Goal: Information Seeking & Learning: Learn about a topic

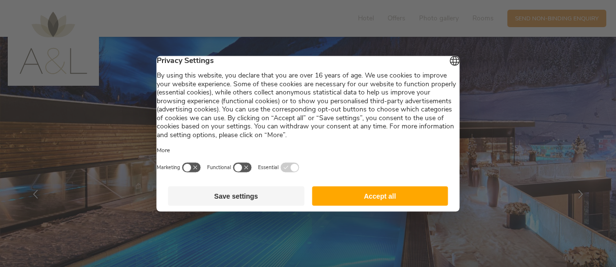
click at [358, 204] on button "Accept all" at bounding box center [380, 195] width 136 height 19
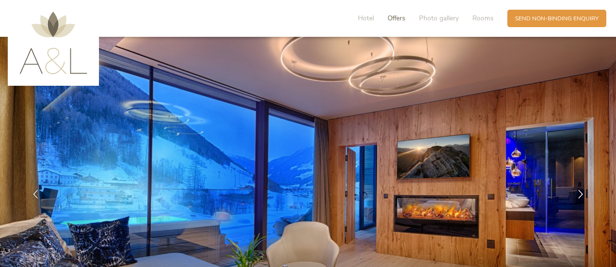
click at [396, 18] on span "Offers" at bounding box center [396, 18] width 18 height 9
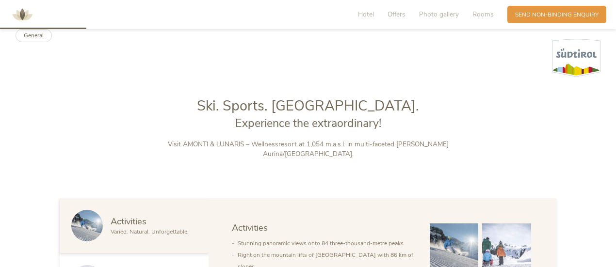
scroll to position [298, 0]
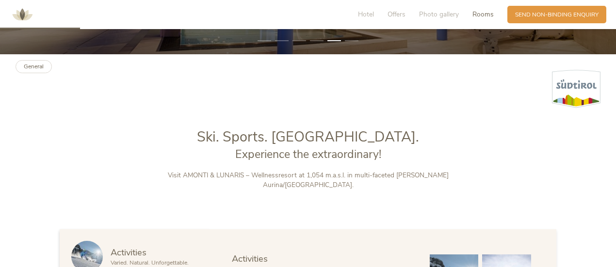
click at [483, 16] on span "Rooms" at bounding box center [482, 14] width 21 height 9
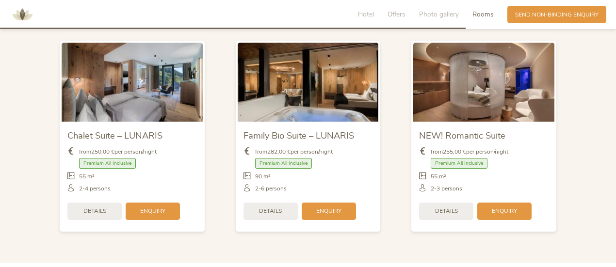
scroll to position [1737, 0]
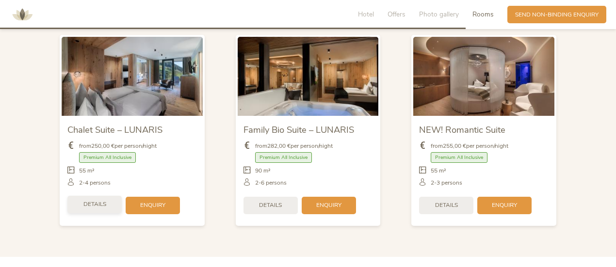
click at [96, 200] on span "Details" at bounding box center [94, 204] width 23 height 8
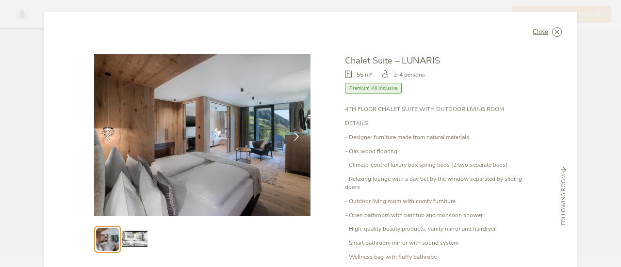
click at [293, 136] on icon at bounding box center [296, 136] width 9 height 9
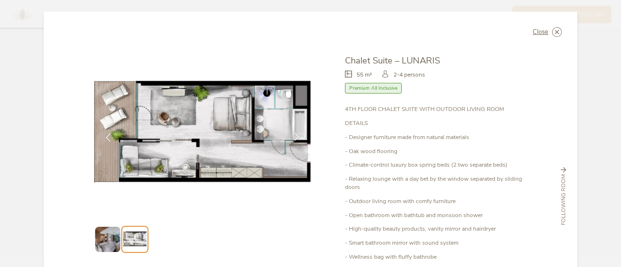
click at [293, 136] on icon at bounding box center [296, 136] width 9 height 9
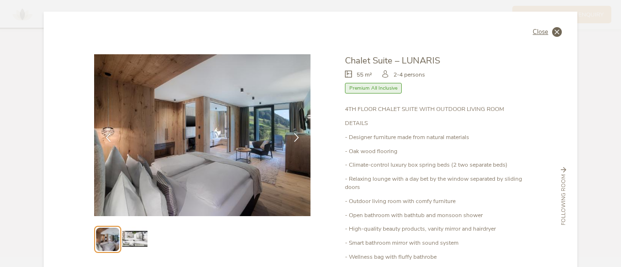
click at [539, 32] on span "Close" at bounding box center [540, 32] width 16 height 6
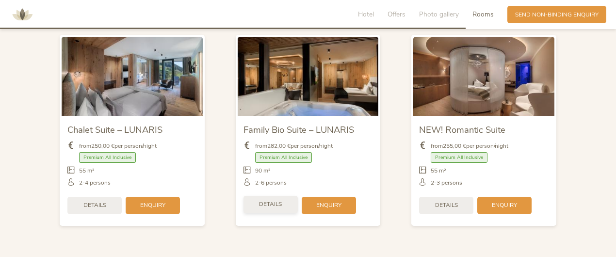
click at [266, 200] on span "Details" at bounding box center [270, 204] width 23 height 8
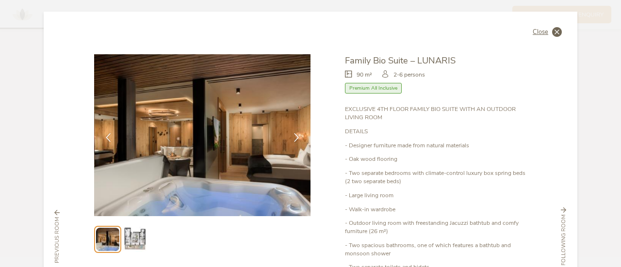
click at [539, 33] on span "Close" at bounding box center [540, 32] width 16 height 6
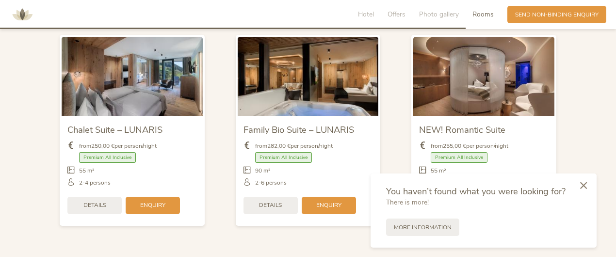
click at [583, 184] on icon at bounding box center [583, 185] width 7 height 7
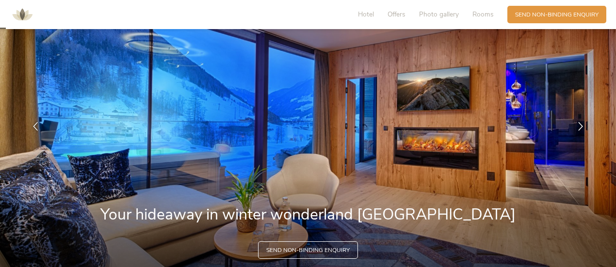
scroll to position [0, 0]
